Goal: Information Seeking & Learning: Learn about a topic

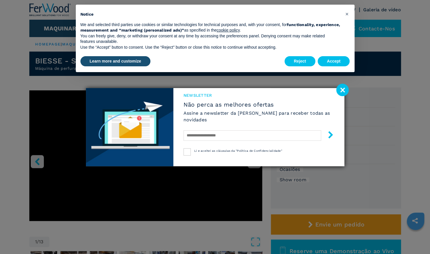
click at [341, 89] on image at bounding box center [342, 90] width 12 height 12
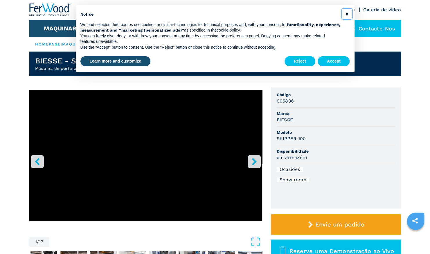
click at [346, 14] on span "×" at bounding box center [346, 13] width 3 height 7
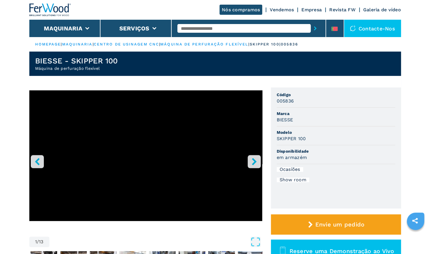
click at [251, 161] on icon "right-button" at bounding box center [253, 161] width 7 height 7
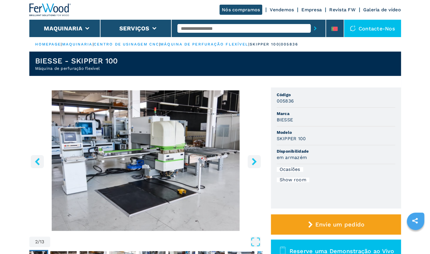
click at [253, 162] on icon "right-button" at bounding box center [253, 161] width 7 height 7
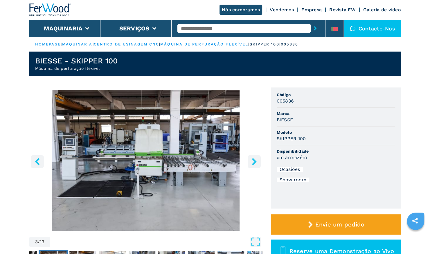
click at [253, 162] on icon "right-button" at bounding box center [253, 161] width 7 height 7
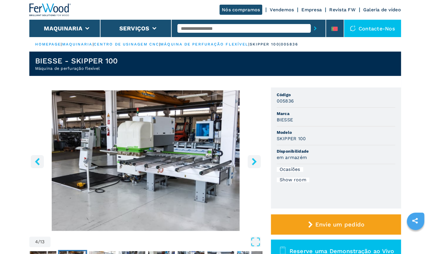
click at [253, 162] on icon "right-button" at bounding box center [253, 161] width 7 height 7
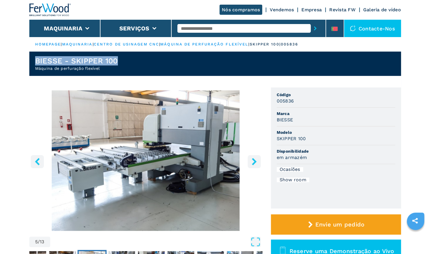
drag, startPoint x: 36, startPoint y: 61, endPoint x: 122, endPoint y: 58, distance: 85.6
click at [122, 58] on header "BIESSE - SKIPPER 100 Máquina de perfuração flexível" at bounding box center [214, 64] width 371 height 24
copy h1 "BIESSE - SKIPPER 100"
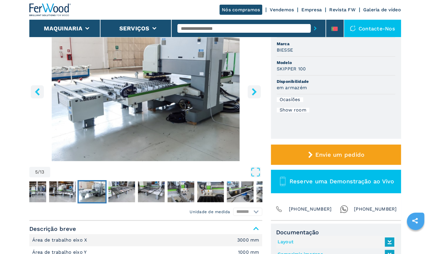
scroll to position [58, 0]
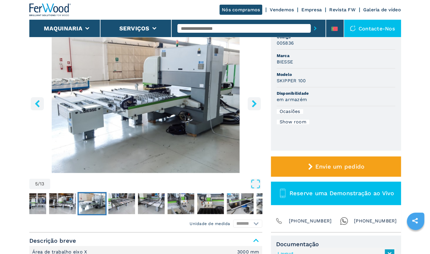
click at [255, 105] on icon "right-button" at bounding box center [253, 103] width 7 height 7
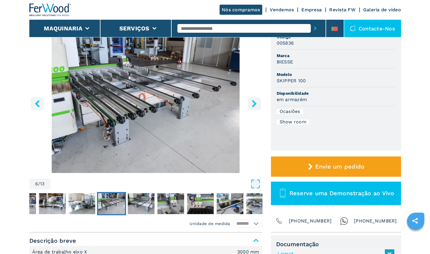
scroll to position [29, 0]
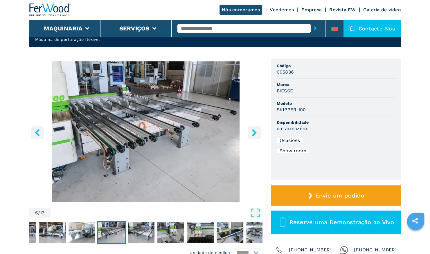
click at [255, 133] on icon "right-button" at bounding box center [254, 132] width 5 height 7
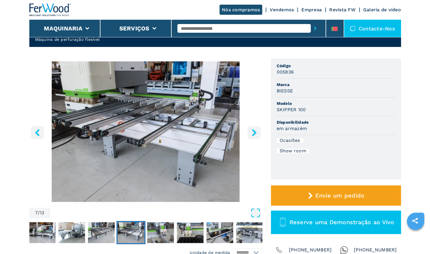
click at [255, 133] on icon "right-button" at bounding box center [254, 132] width 5 height 7
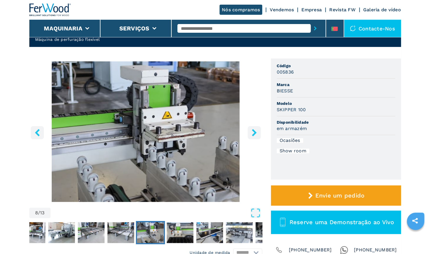
click at [255, 133] on icon "right-button" at bounding box center [254, 132] width 5 height 7
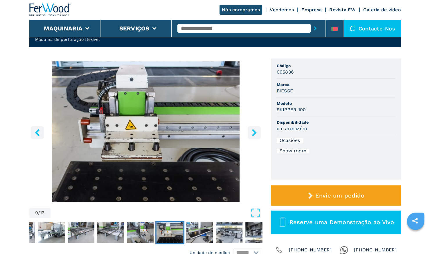
click at [255, 133] on icon "right-button" at bounding box center [254, 132] width 5 height 7
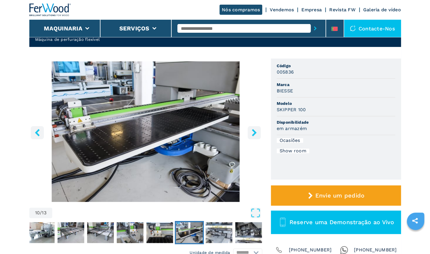
click at [255, 133] on icon "right-button" at bounding box center [254, 132] width 5 height 7
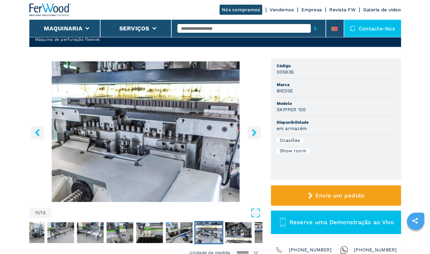
click at [255, 133] on icon "right-button" at bounding box center [254, 132] width 5 height 7
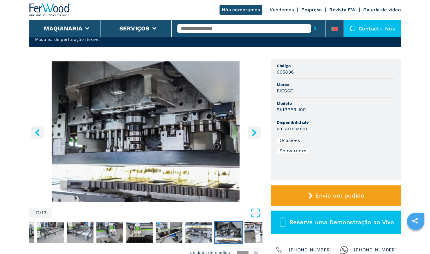
click at [255, 133] on icon "right-button" at bounding box center [254, 132] width 5 height 7
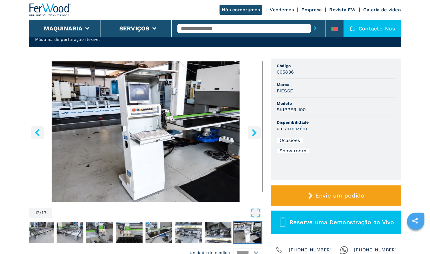
click at [255, 133] on icon "right-button" at bounding box center [254, 132] width 5 height 7
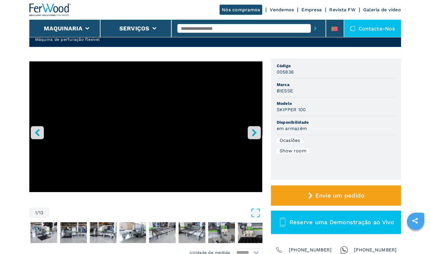
click at [255, 133] on icon "right-button" at bounding box center [254, 132] width 5 height 7
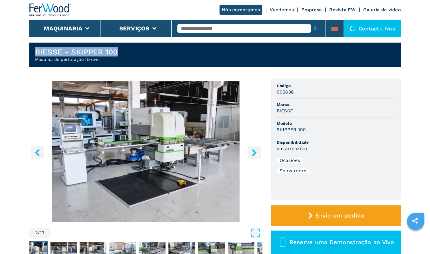
scroll to position [0, 0]
